Goal: Navigation & Orientation: Find specific page/section

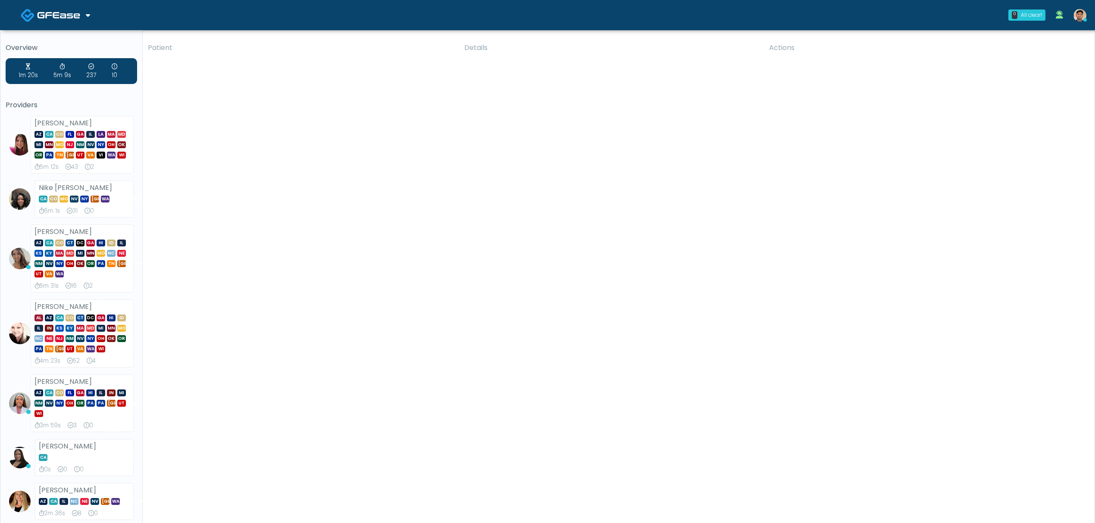
click at [676, 121] on div "Patient Details Actions" at bounding box center [615, 431] width 945 height 786
